Goal: Information Seeking & Learning: Learn about a topic

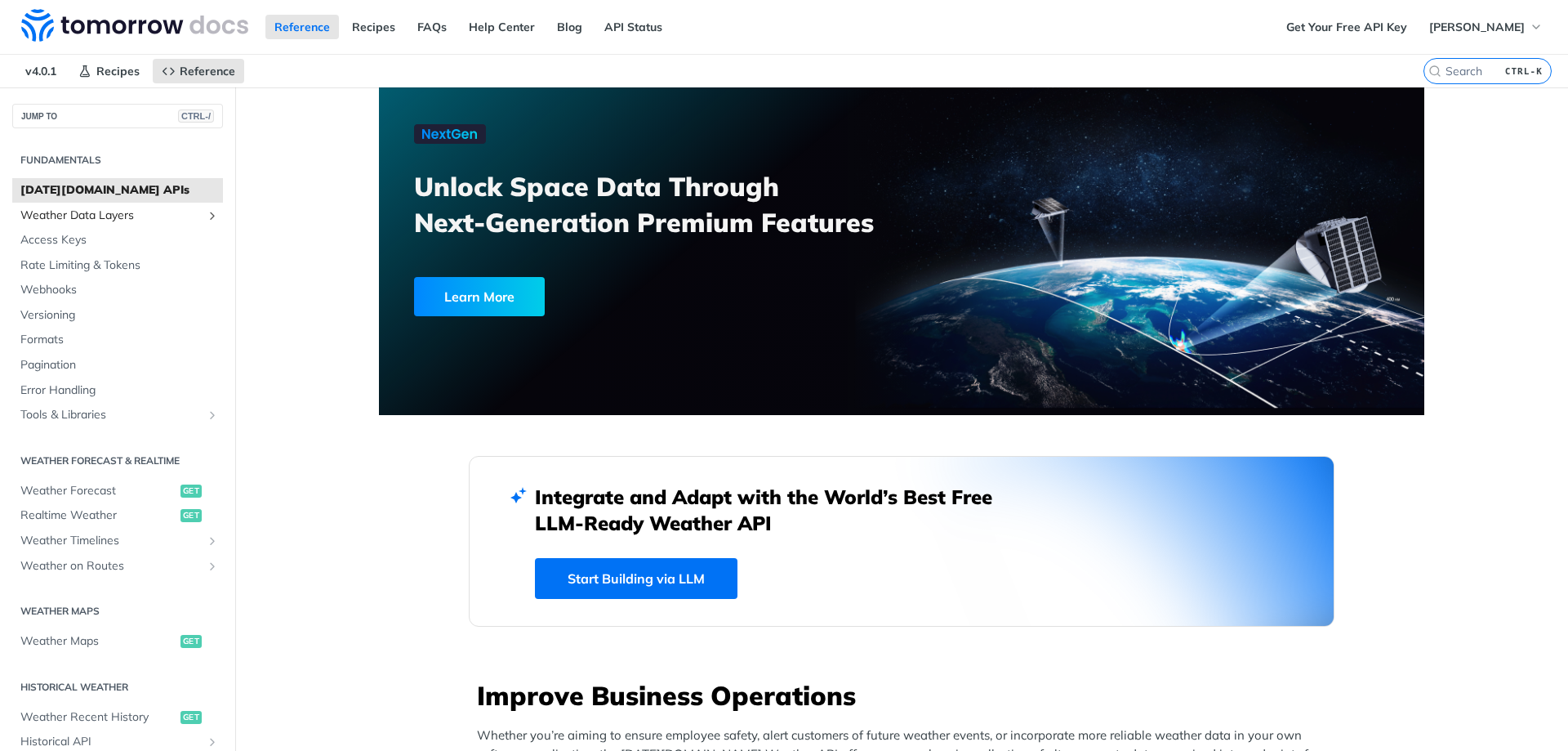
click at [83, 215] on span "Weather Data Layers" at bounding box center [111, 215] width 181 height 16
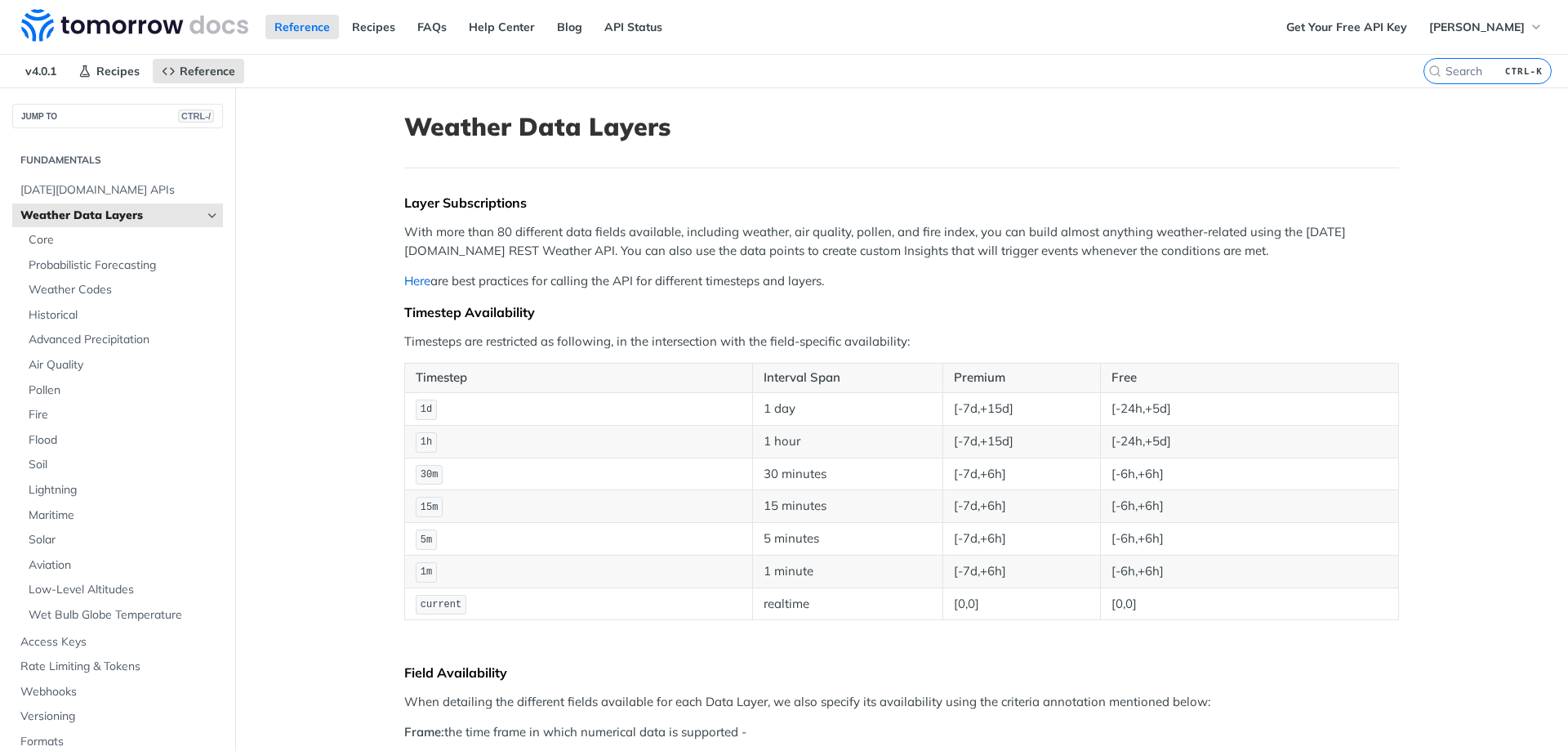
click at [422, 285] on link "Here" at bounding box center [417, 280] width 26 height 15
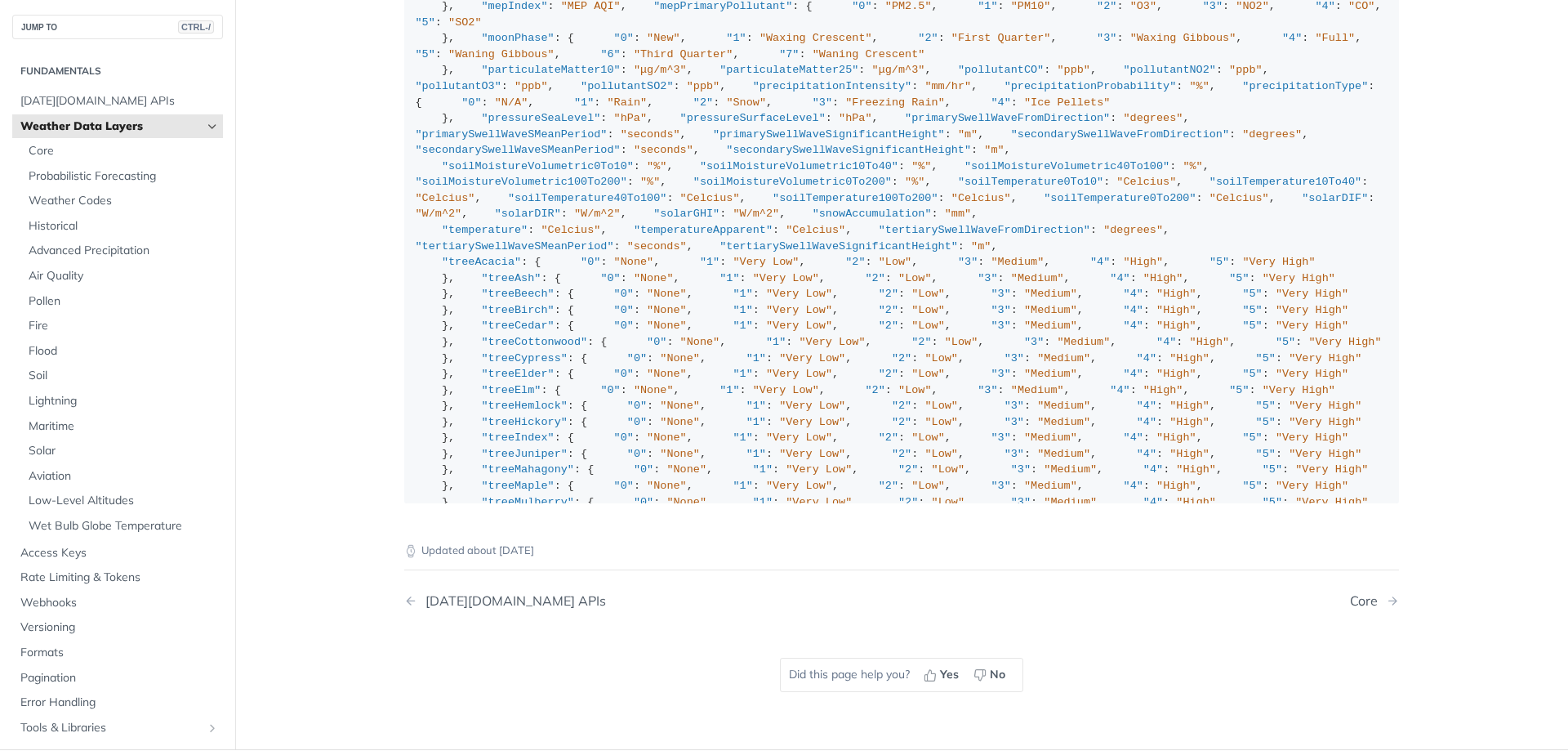
scroll to position [1863, 0]
